Goal: Communication & Community: Answer question/provide support

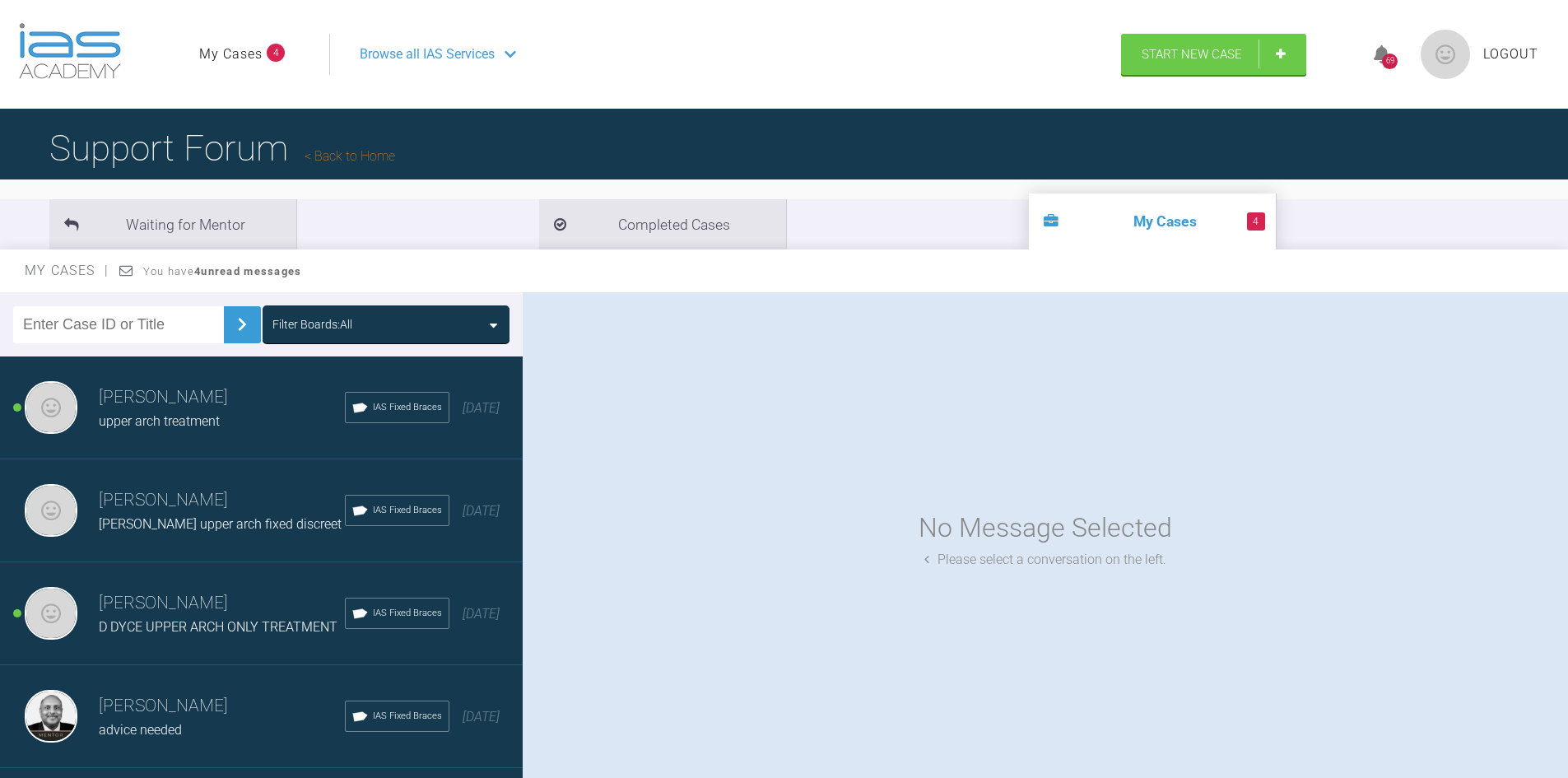
click at [173, 416] on span "upper arch treatment" at bounding box center [158, 421] width 121 height 15
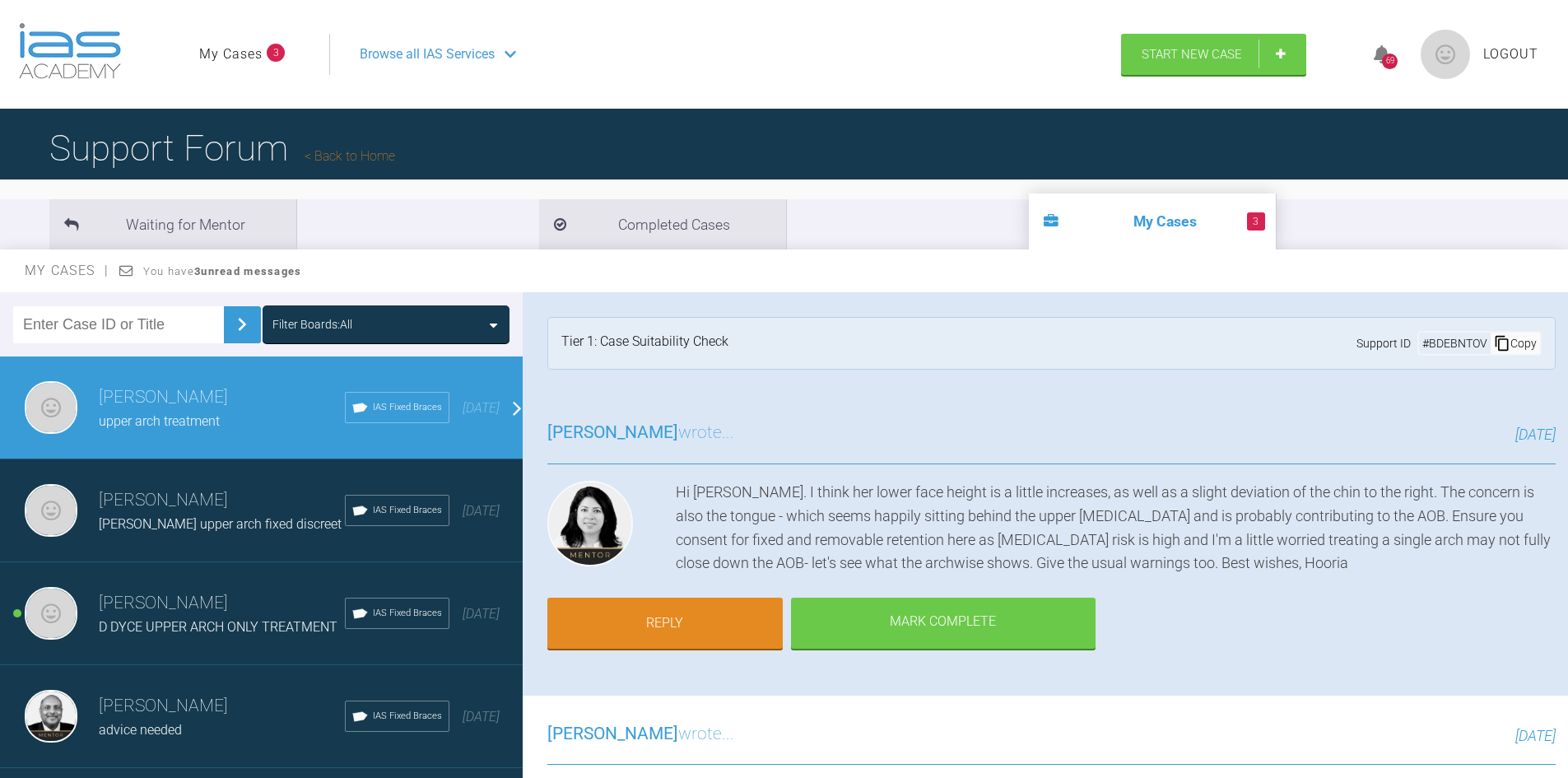
click at [262, 54] on link "My Cases" at bounding box center [231, 54] width 63 height 21
click at [358, 160] on link "Back to Home" at bounding box center [350, 156] width 91 height 15
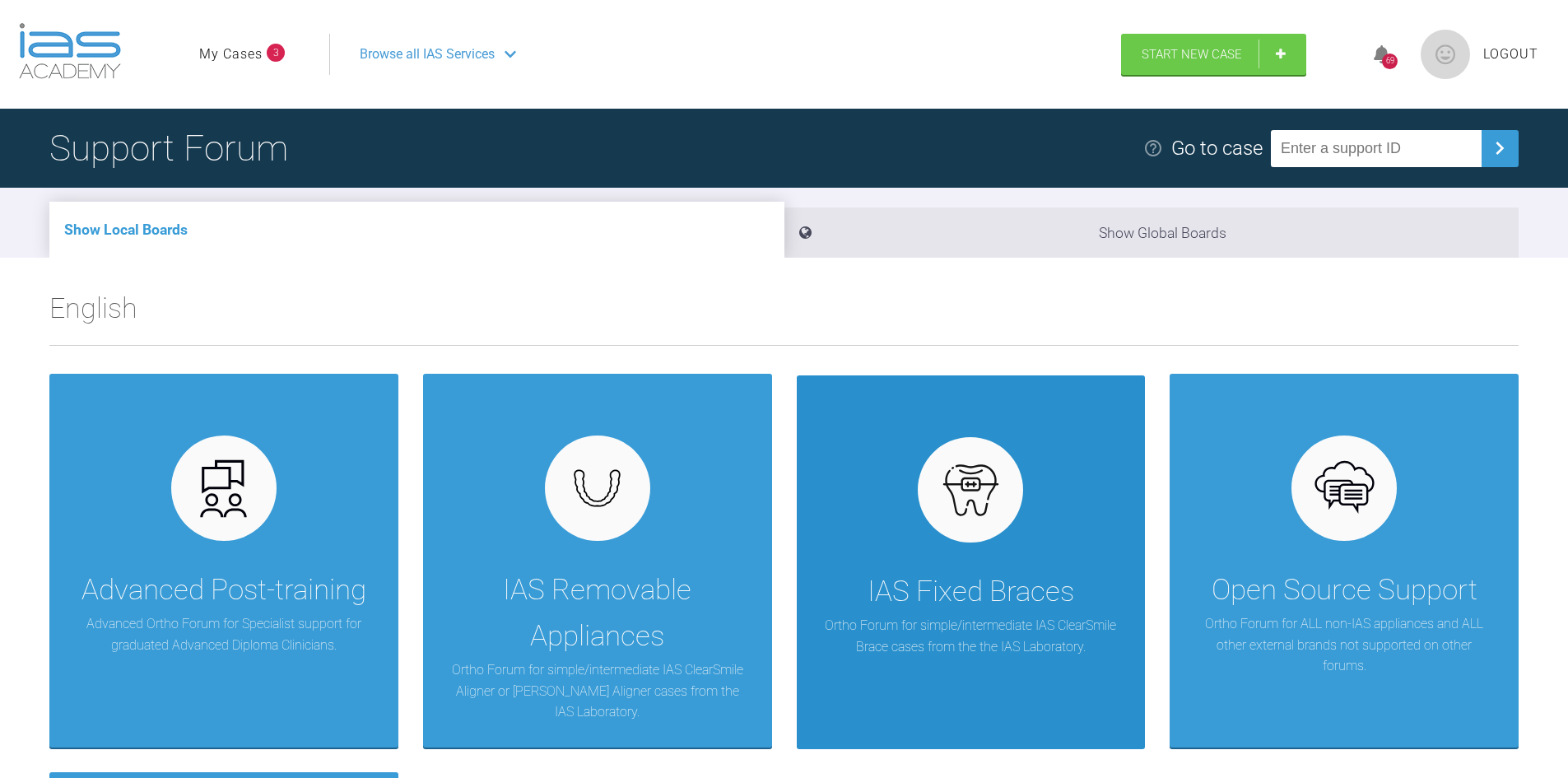
click at [938, 645] on p "Ortho Forum for simple/intermediate IAS ClearSmile Brace cases from the the IAS…" at bounding box center [971, 636] width 299 height 42
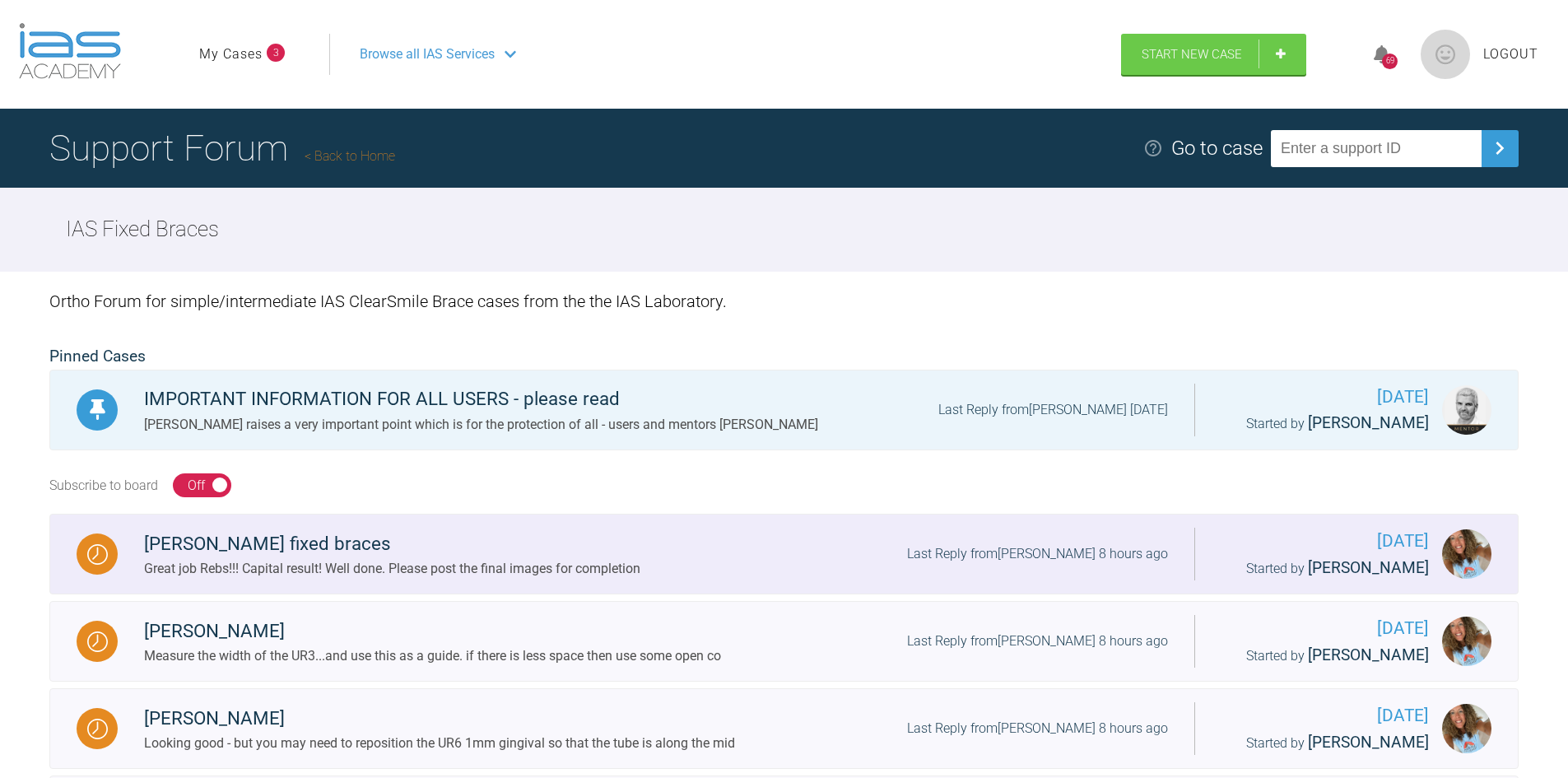
scroll to position [82, 0]
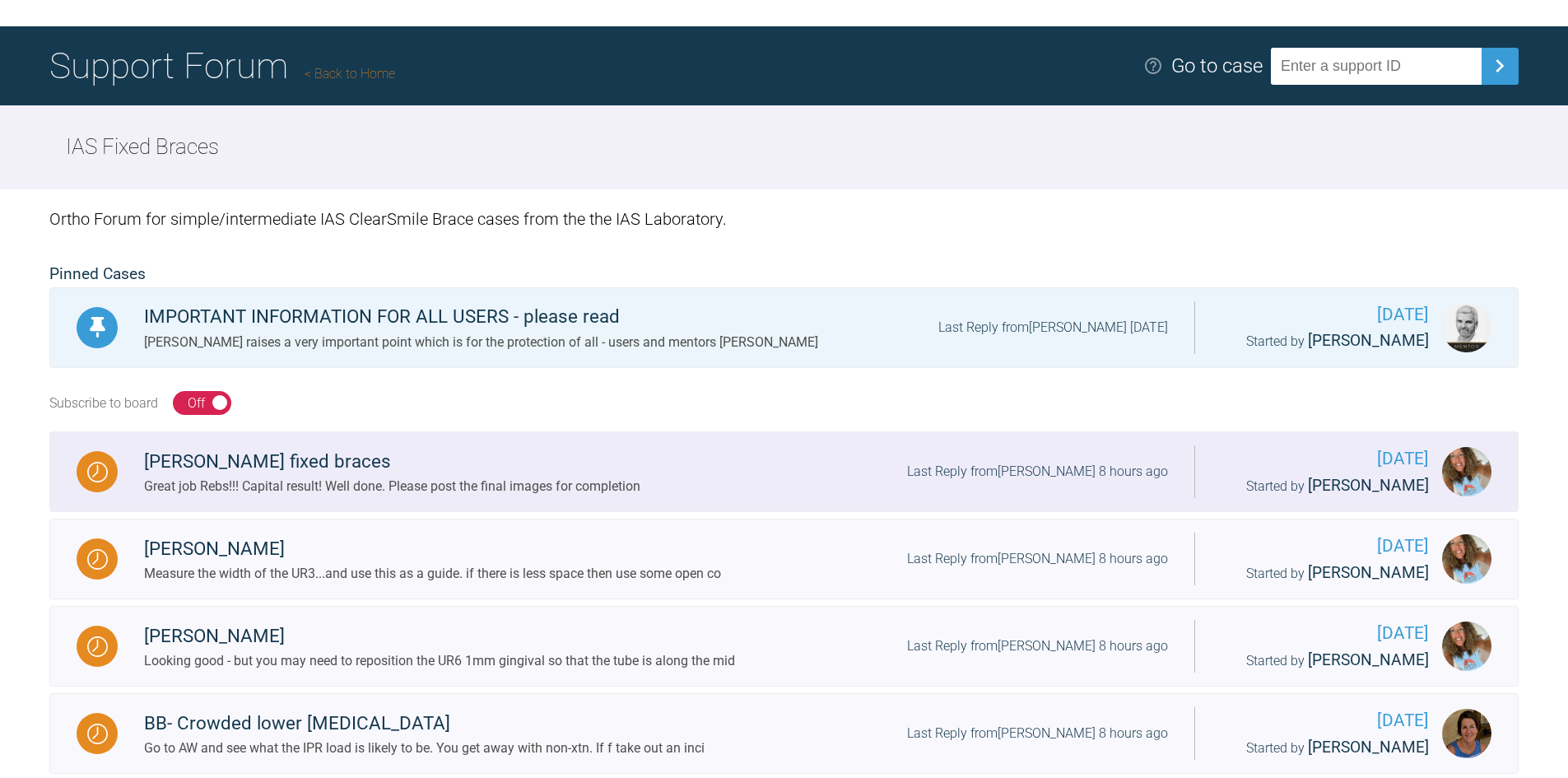
click at [440, 490] on div "Great job Rebs!!! Capital result! Well done. Please post the final images for c…" at bounding box center [392, 486] width 496 height 21
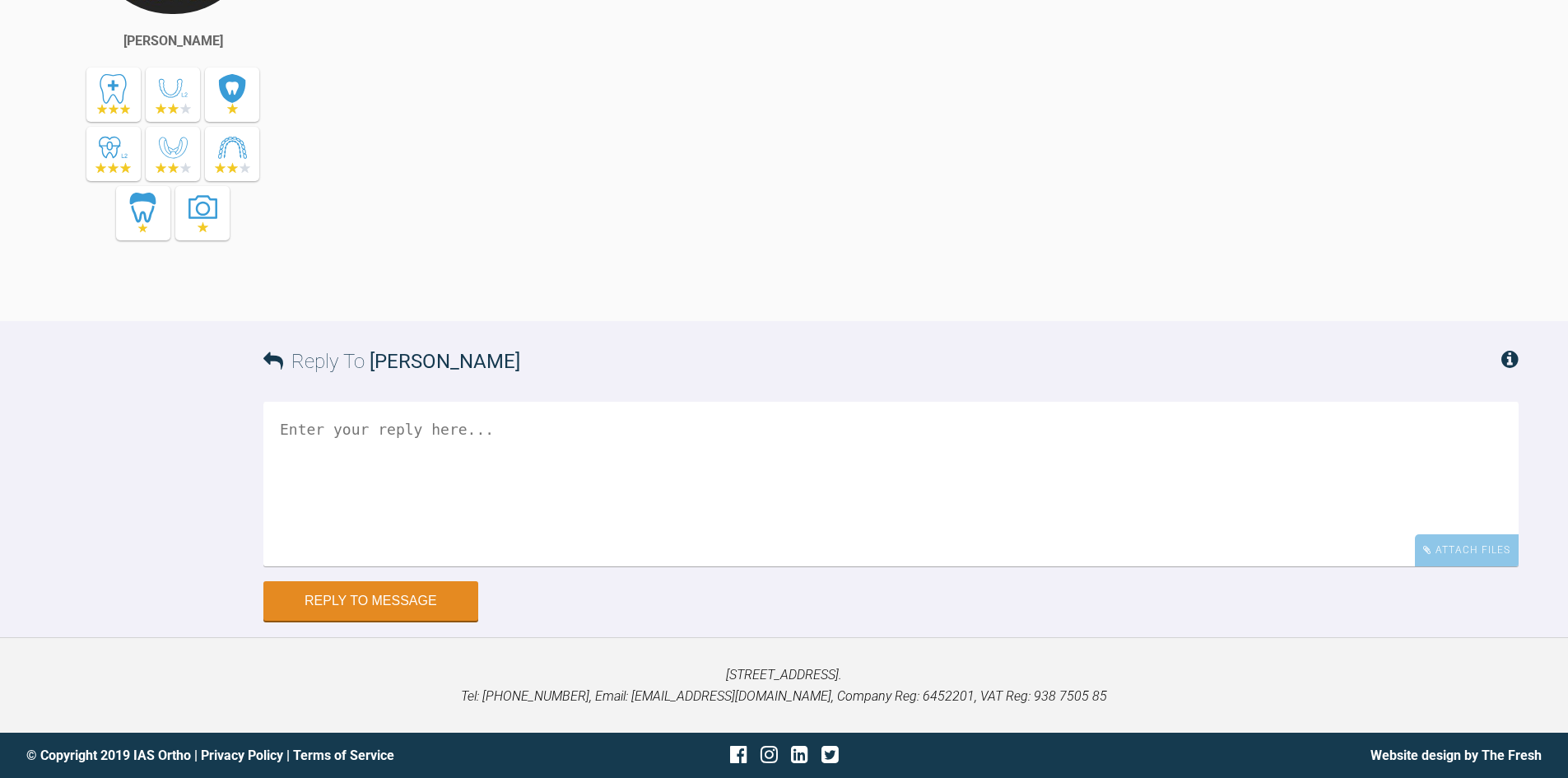
scroll to position [21244, 0]
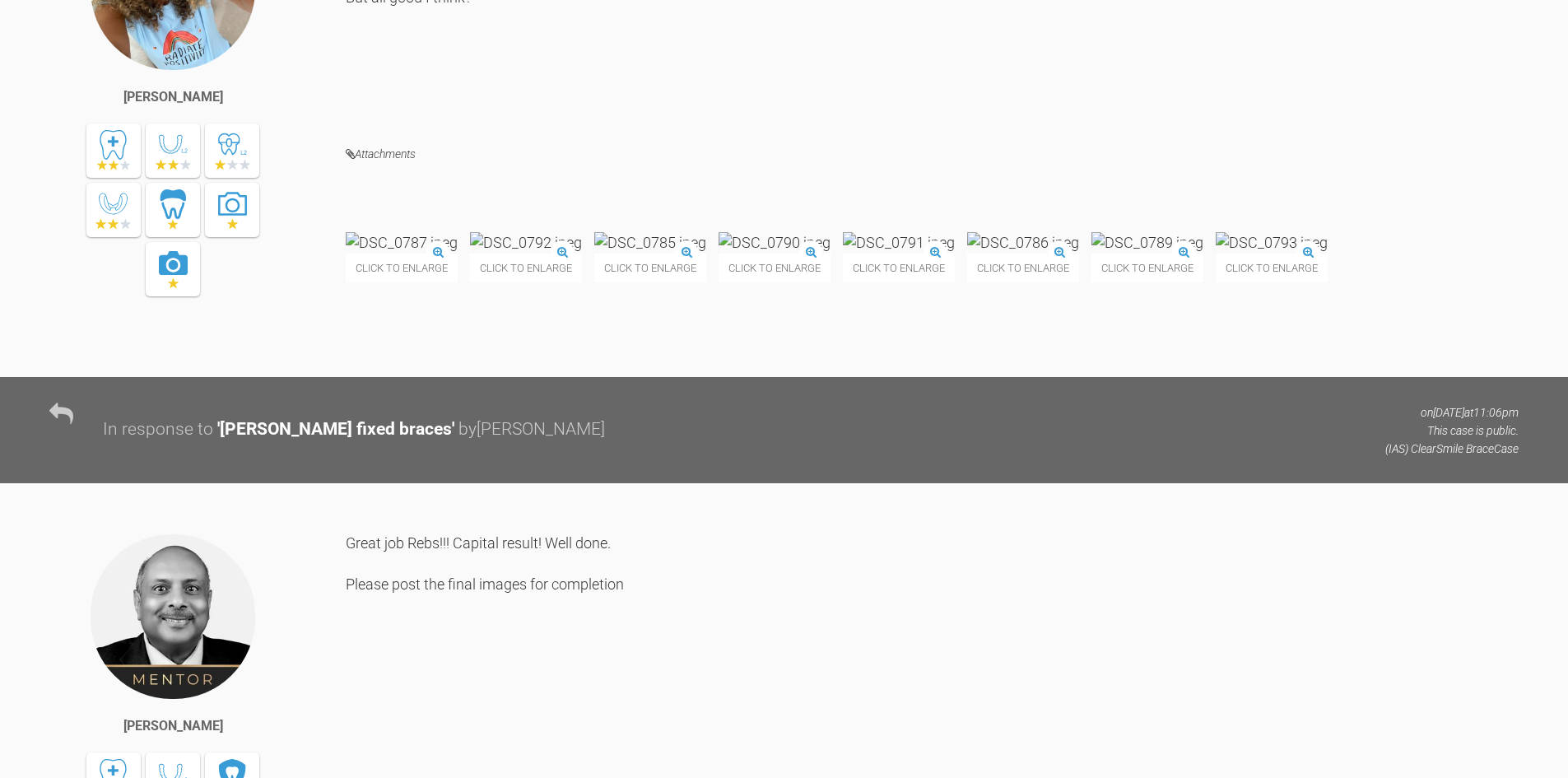
click at [458, 252] on img at bounding box center [401, 242] width 112 height 21
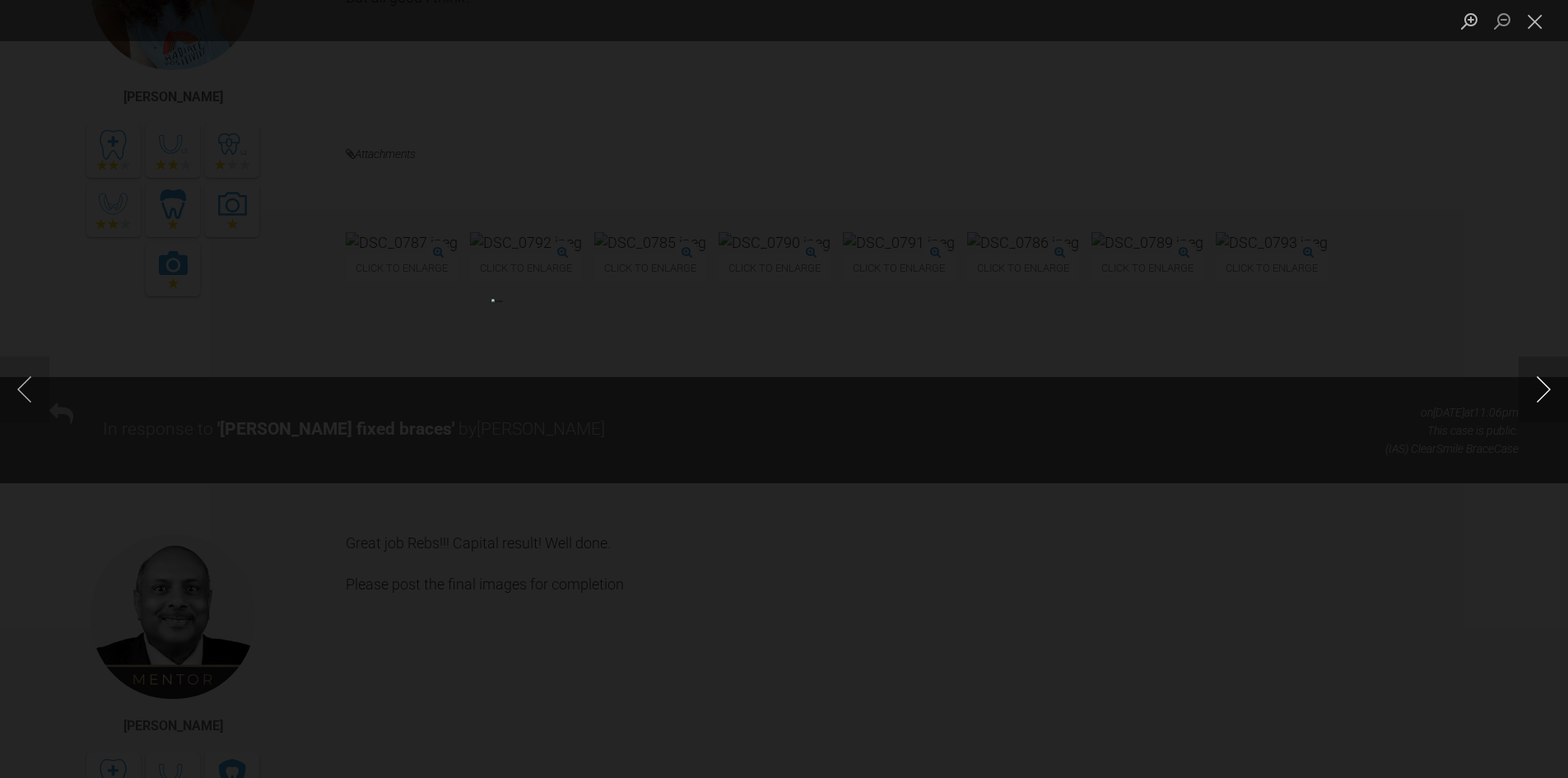
click at [1547, 399] on button "Next image" at bounding box center [1543, 389] width 50 height 66
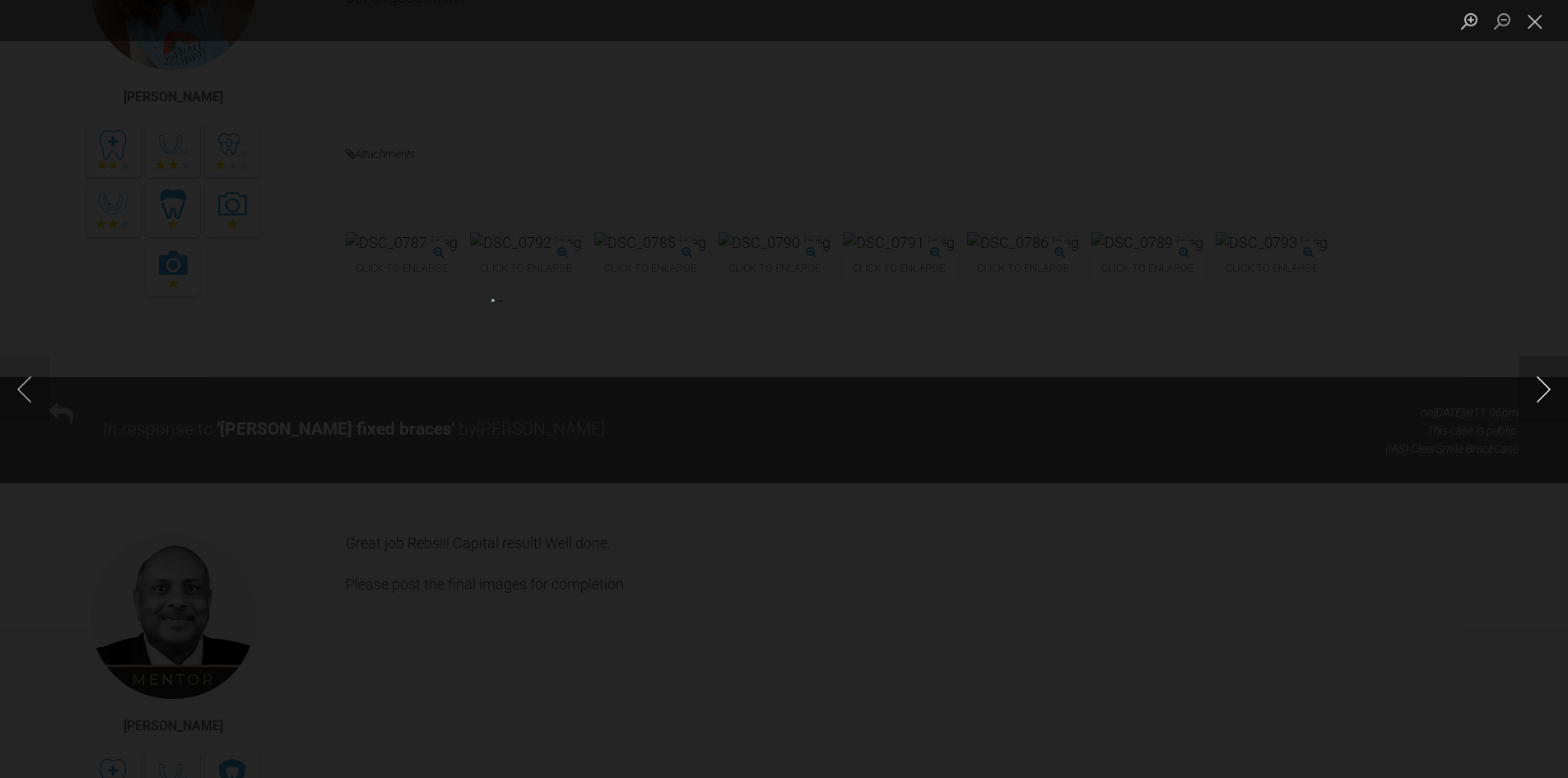
click at [1547, 399] on button "Next image" at bounding box center [1543, 389] width 50 height 66
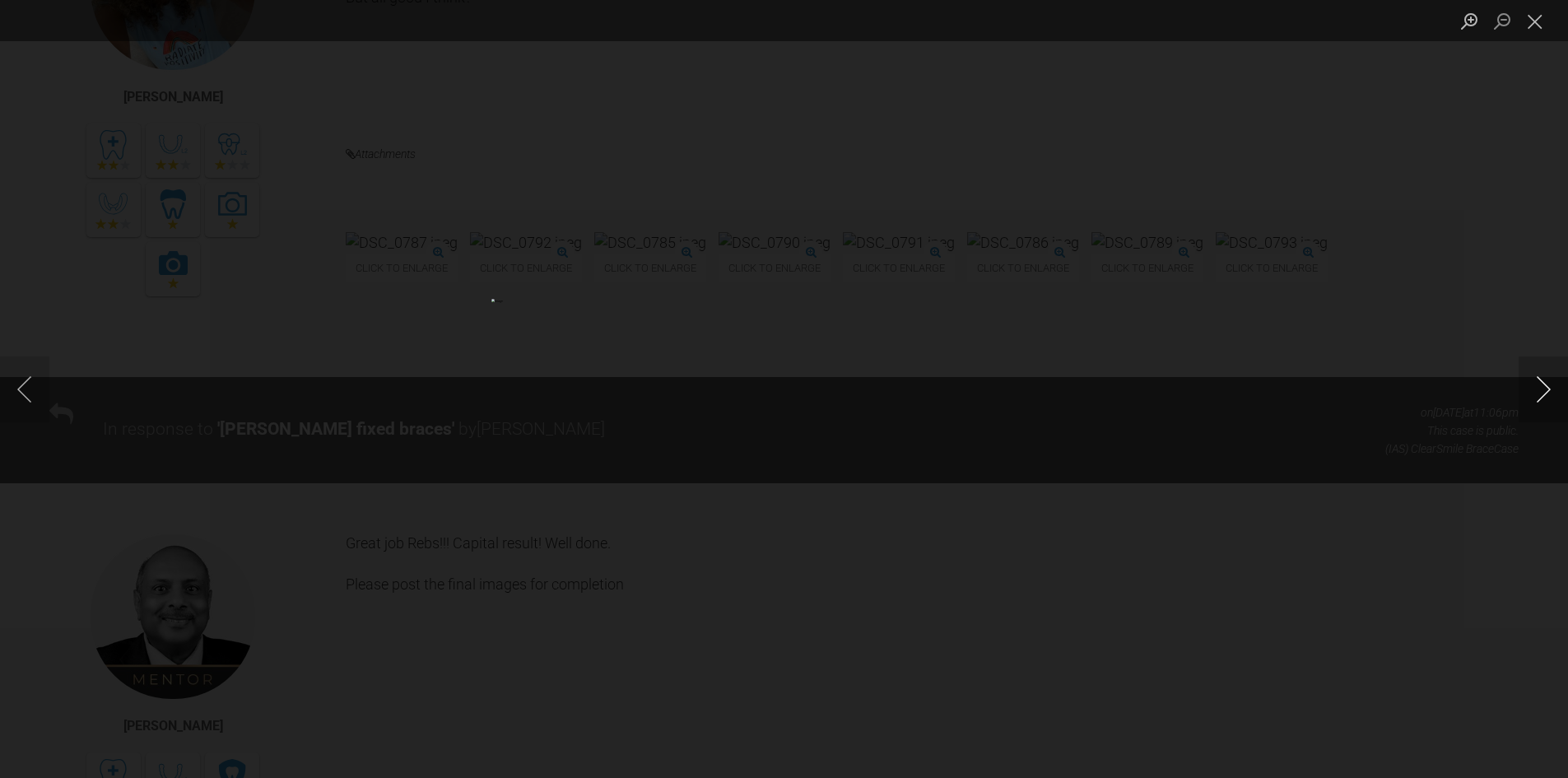
click at [1547, 399] on button "Next image" at bounding box center [1543, 389] width 50 height 66
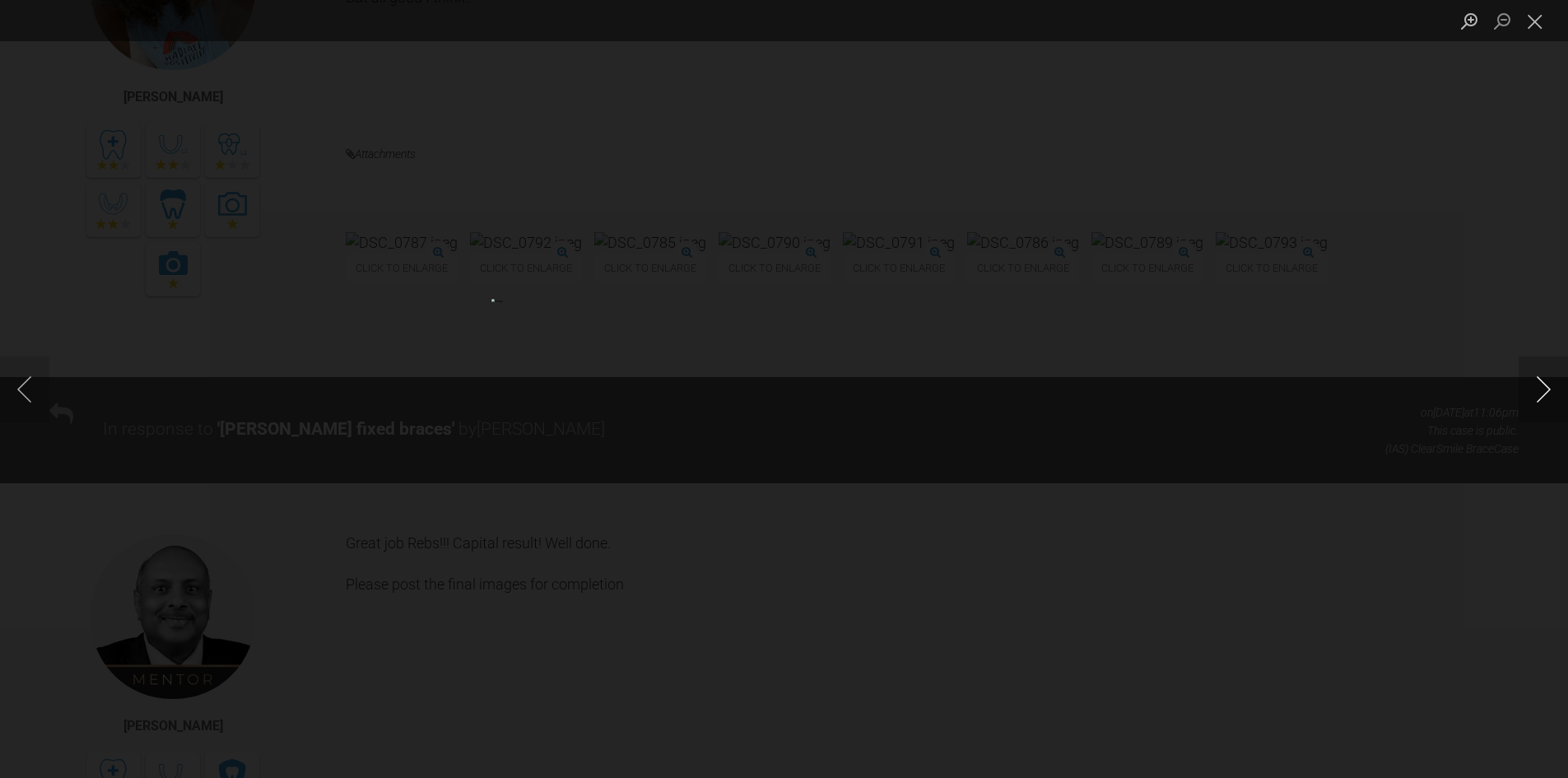
click at [1547, 399] on button "Next image" at bounding box center [1543, 389] width 50 height 66
click at [1548, 18] on button "Close lightbox" at bounding box center [1535, 21] width 33 height 29
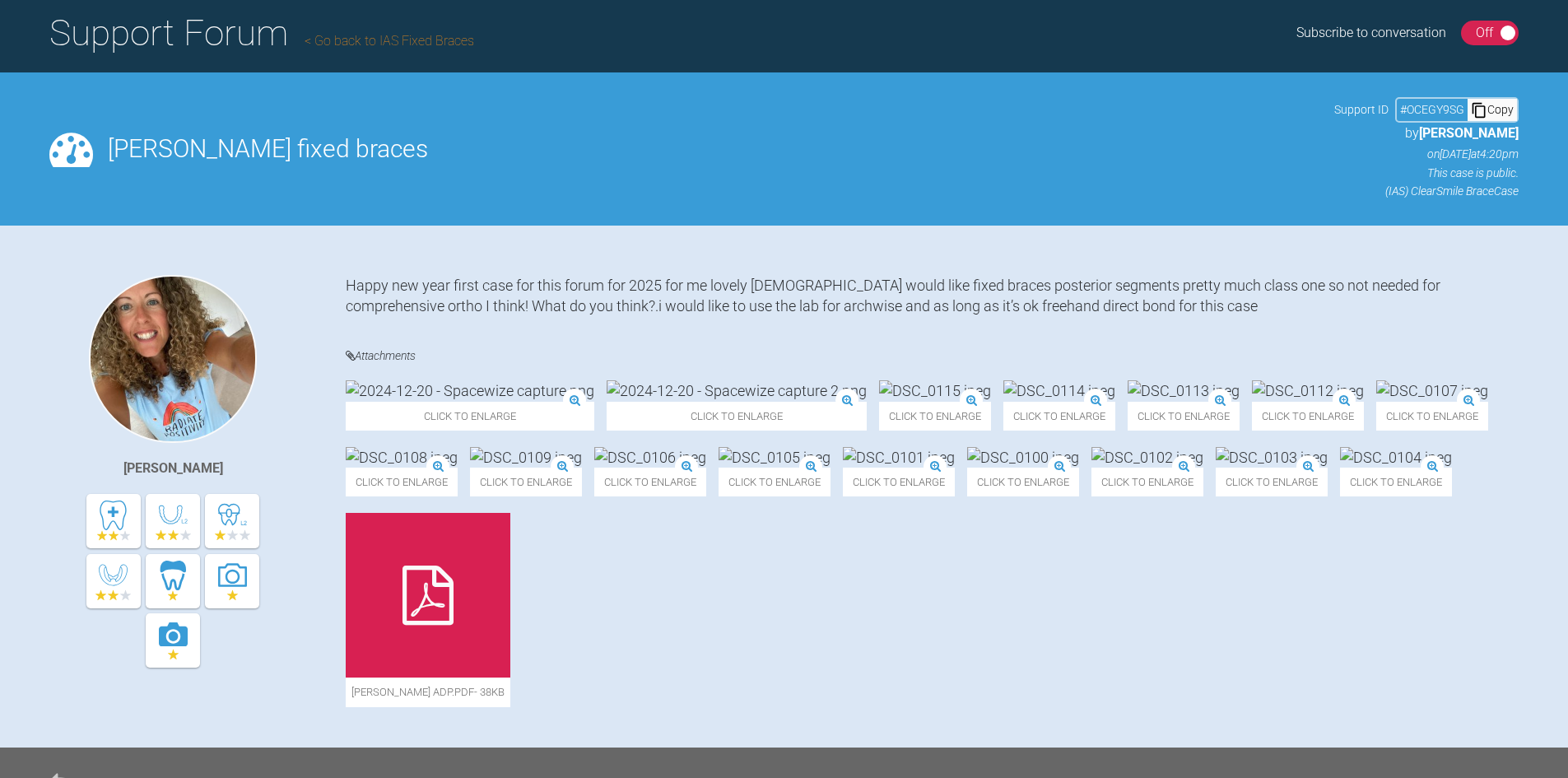
scroll to position [13, 0]
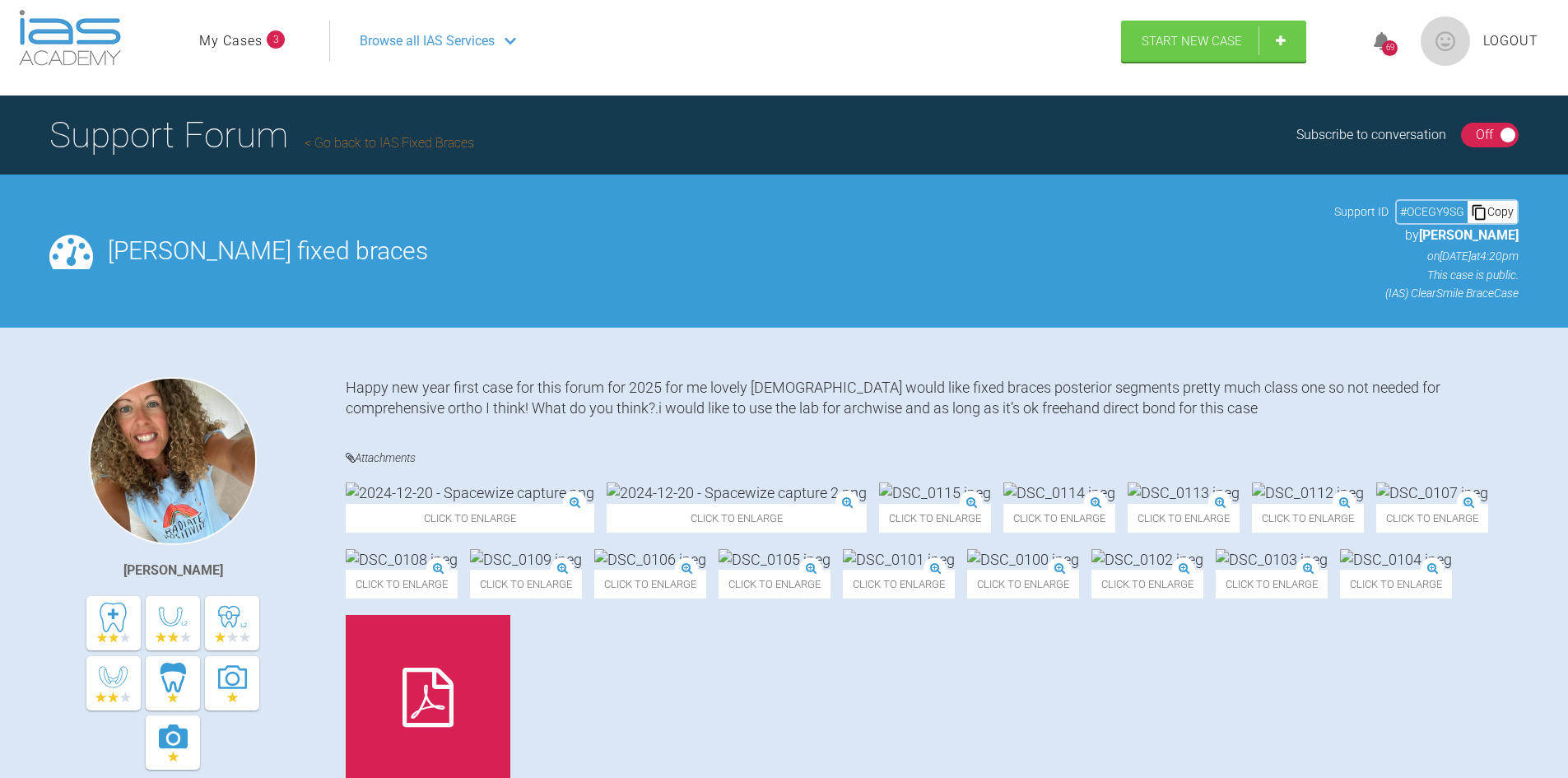
click at [207, 39] on link "My Cases" at bounding box center [231, 41] width 63 height 21
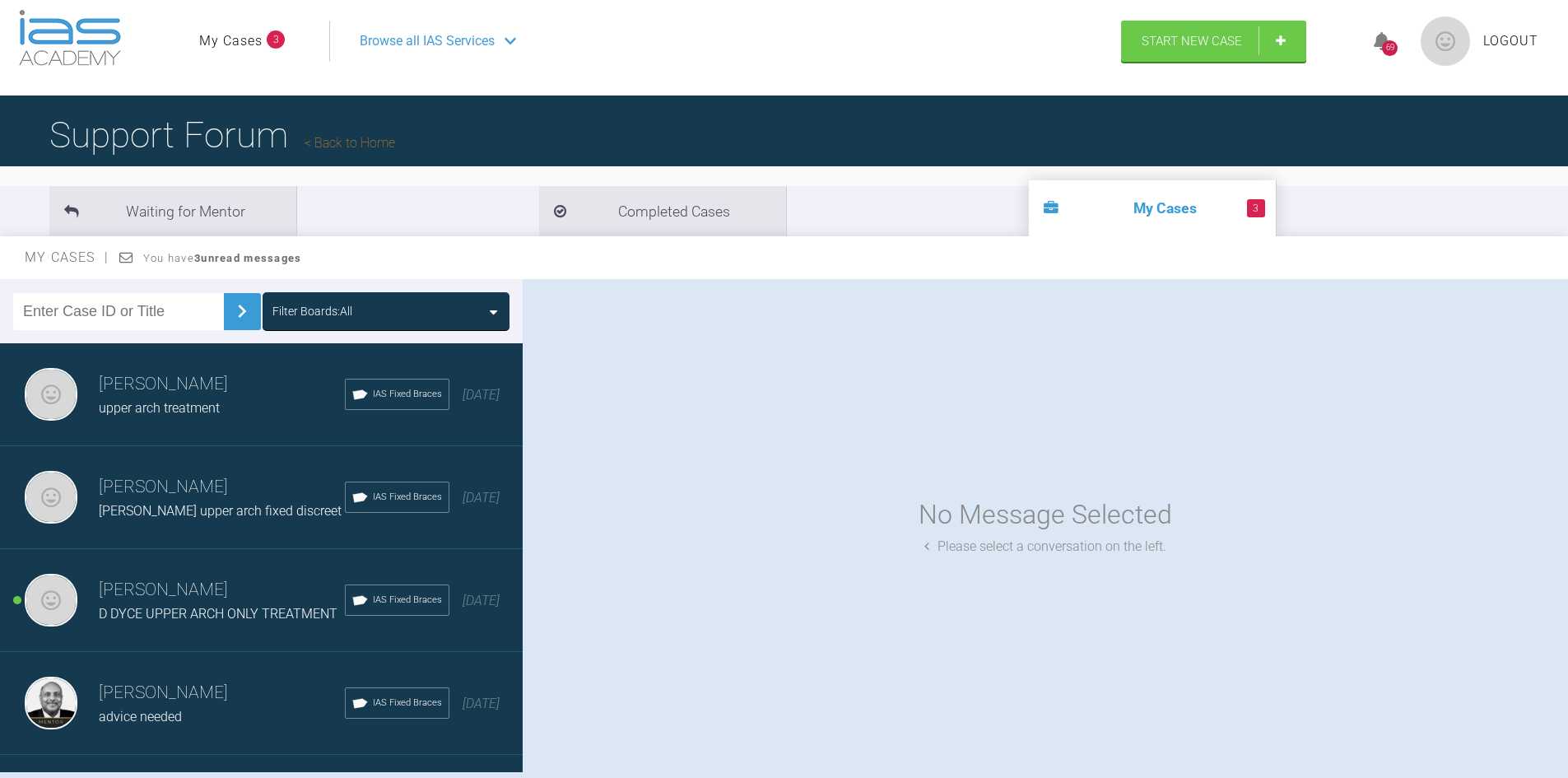
click at [380, 136] on link "Back to Home" at bounding box center [350, 143] width 91 height 15
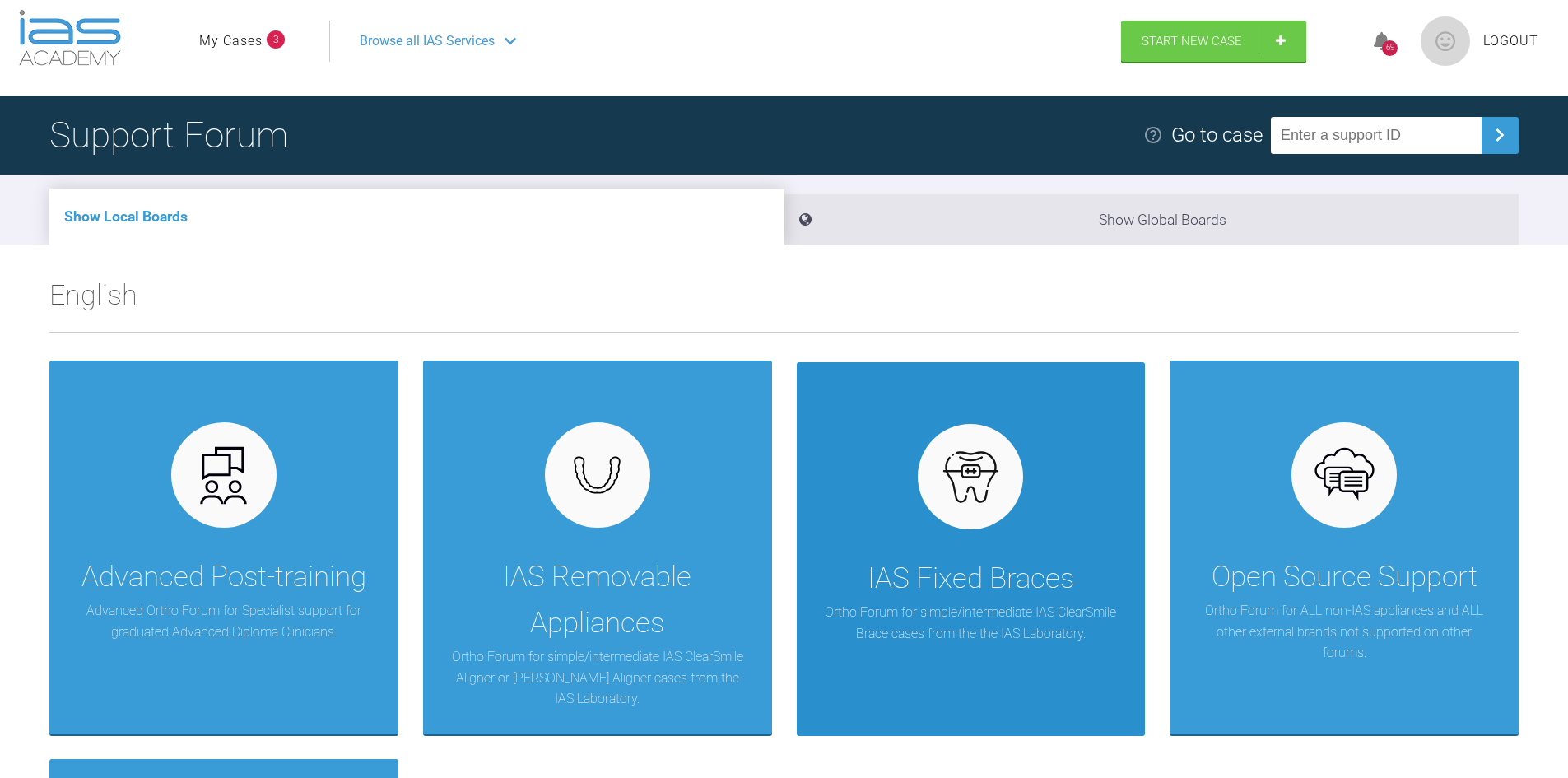
click at [962, 592] on div "IAS Fixed Braces" at bounding box center [970, 579] width 206 height 46
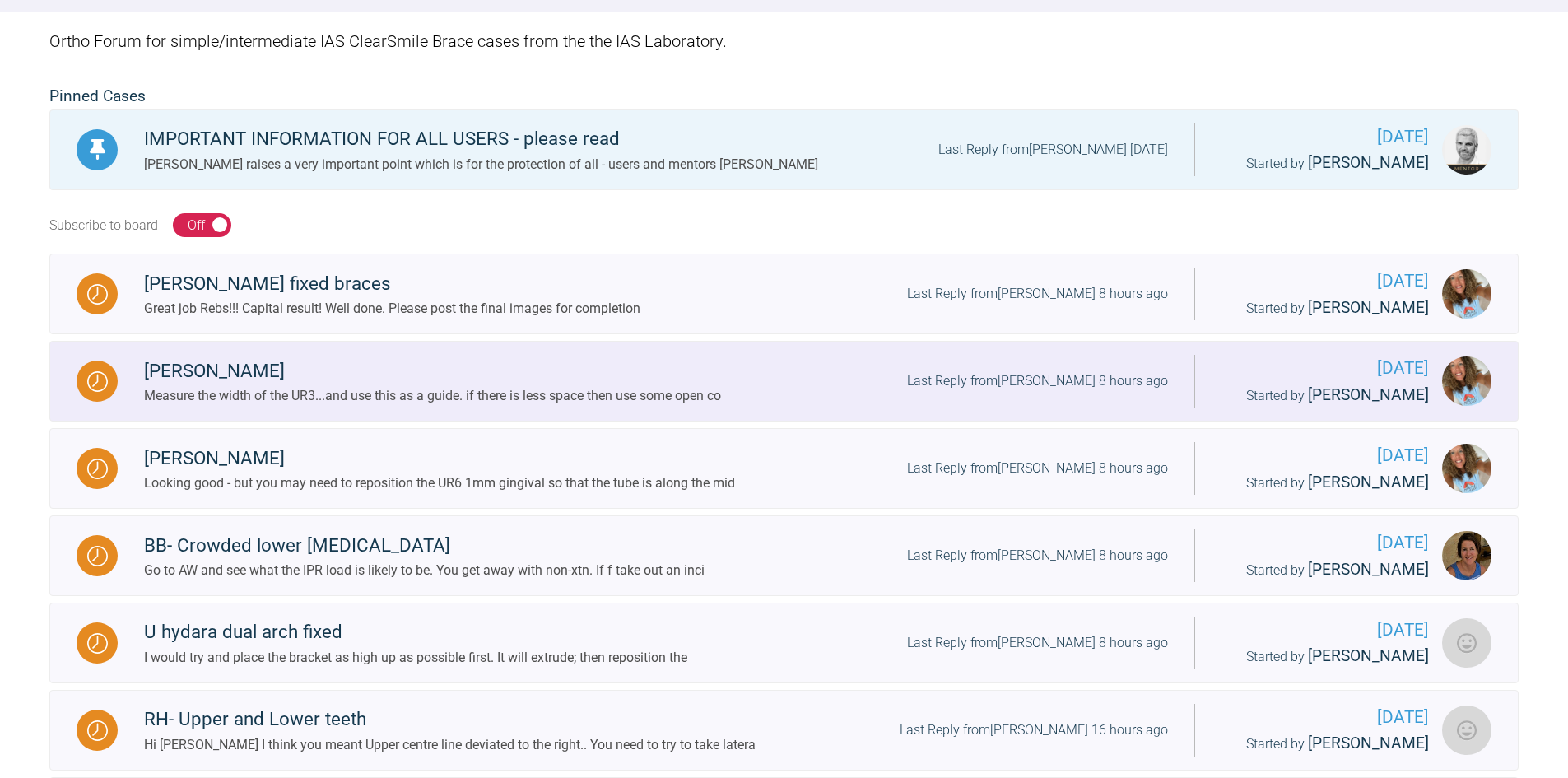
scroll to position [342, 0]
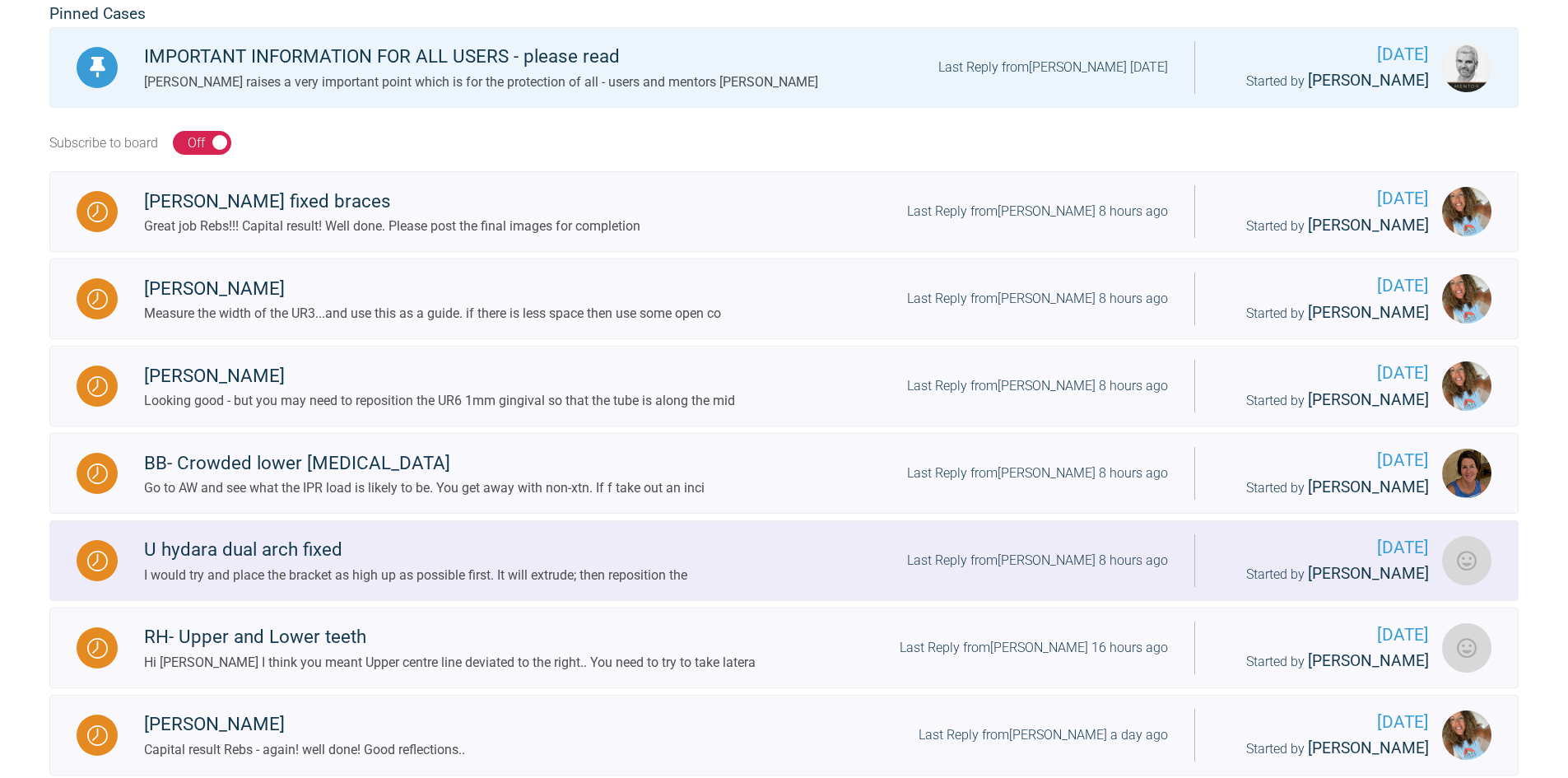
click at [225, 565] on div "U hydara dual arch fixed" at bounding box center [415, 549] width 543 height 30
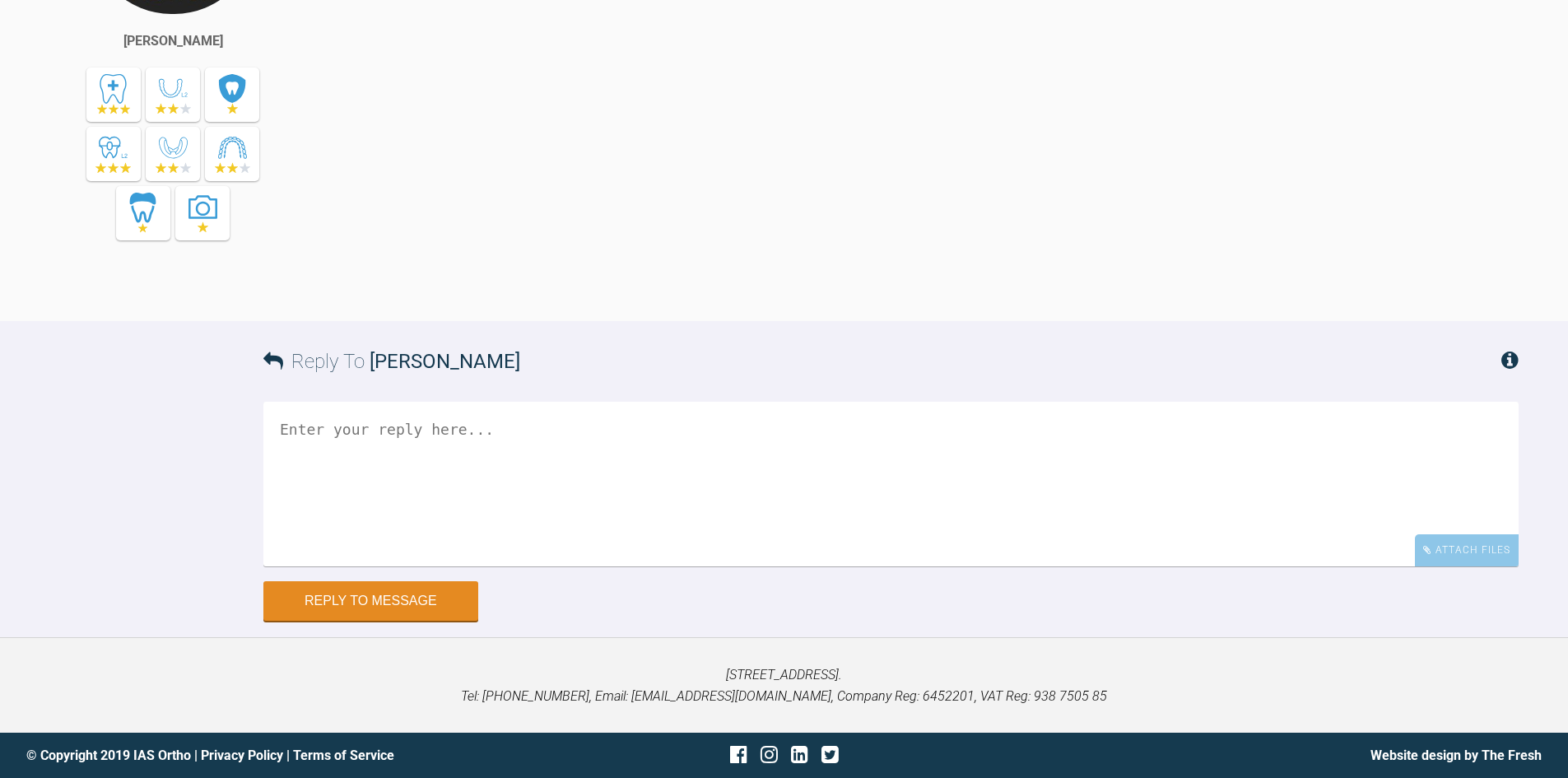
scroll to position [11142, 0]
drag, startPoint x: 635, startPoint y: 519, endPoint x: 633, endPoint y: 553, distance: 34.1
click at [634, 550] on textarea at bounding box center [891, 484] width 1255 height 164
type textarea "Yes! I will extrude and then reposition the bracket. Thank you so much Regards …"
click at [369, 622] on button "Reply to Message" at bounding box center [370, 603] width 215 height 39
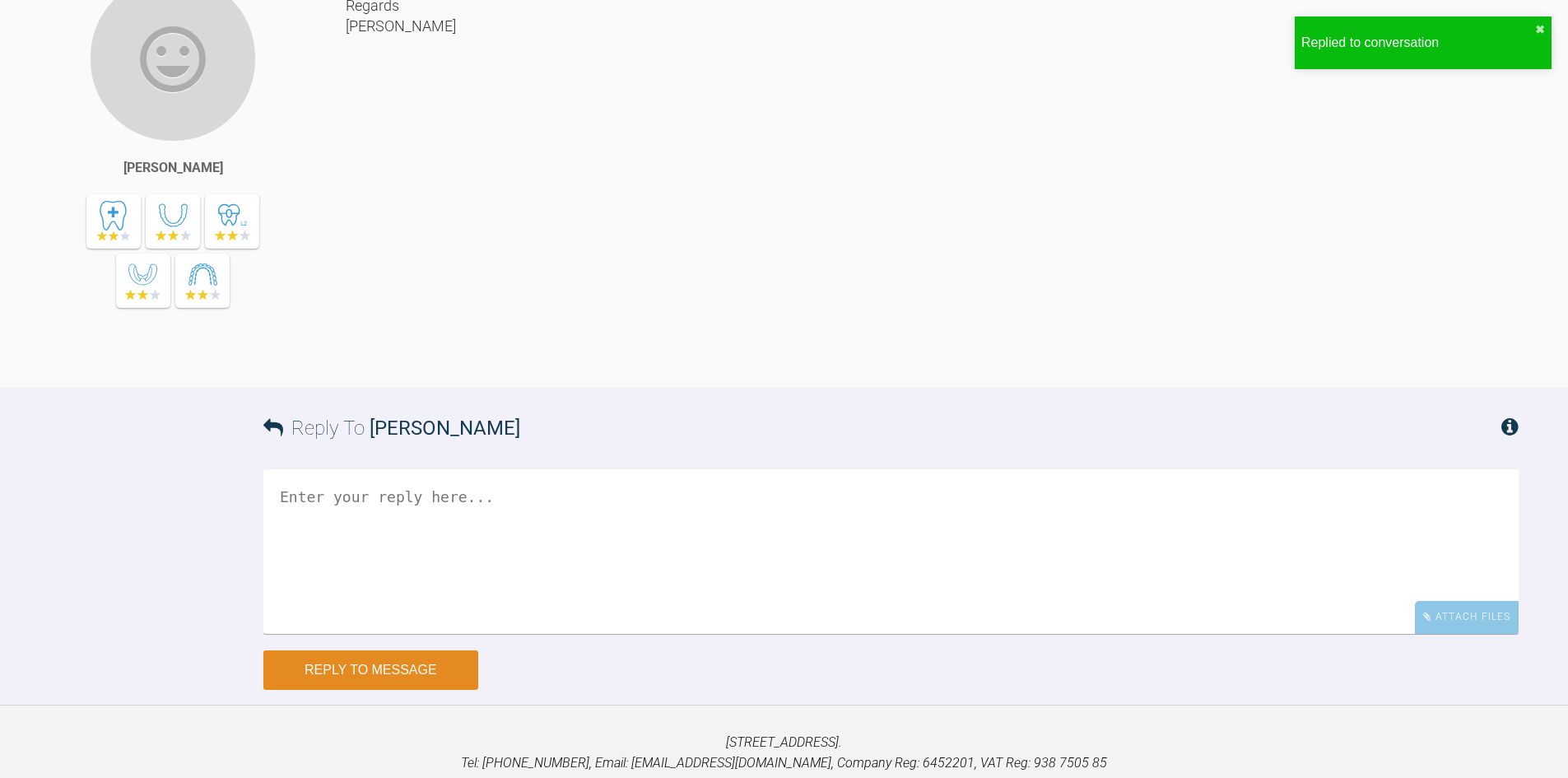
scroll to position [11750, 0]
